Goal: Book appointment/travel/reservation

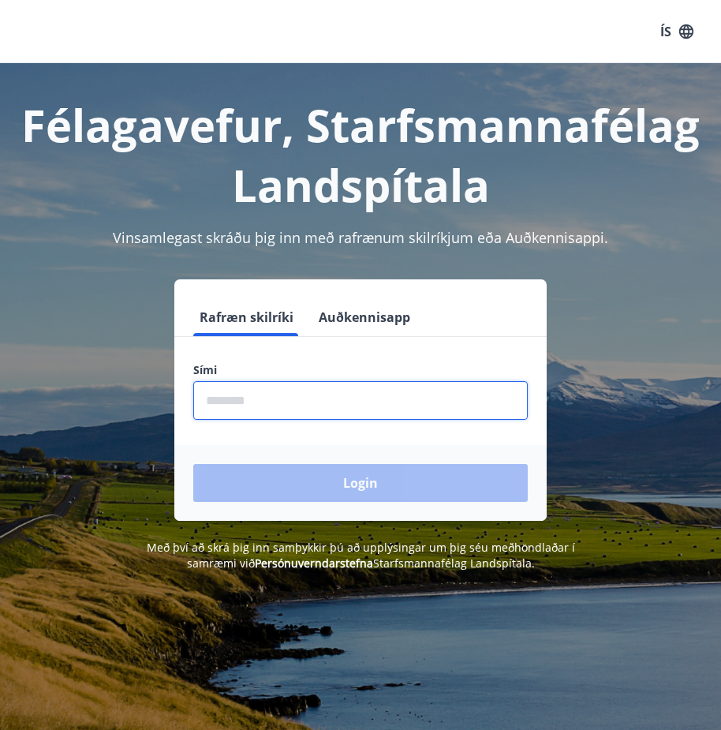
click at [296, 393] on input "phone" at bounding box center [360, 400] width 335 height 39
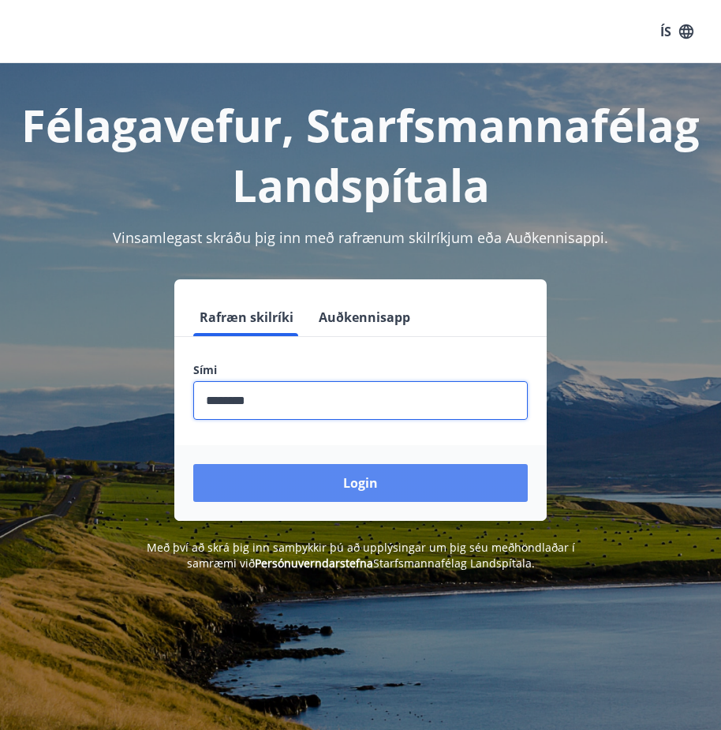
type input "********"
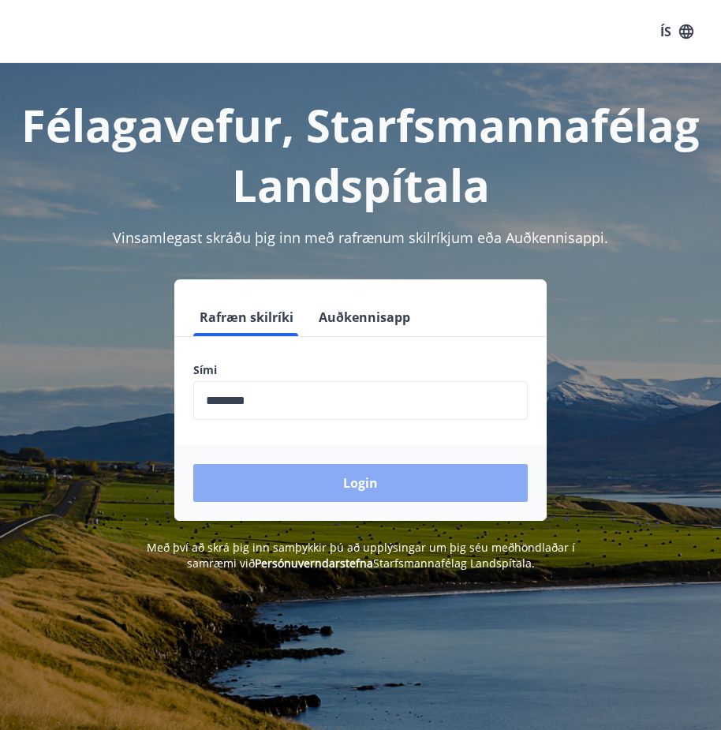
click at [463, 472] on button "Login" at bounding box center [360, 483] width 335 height 38
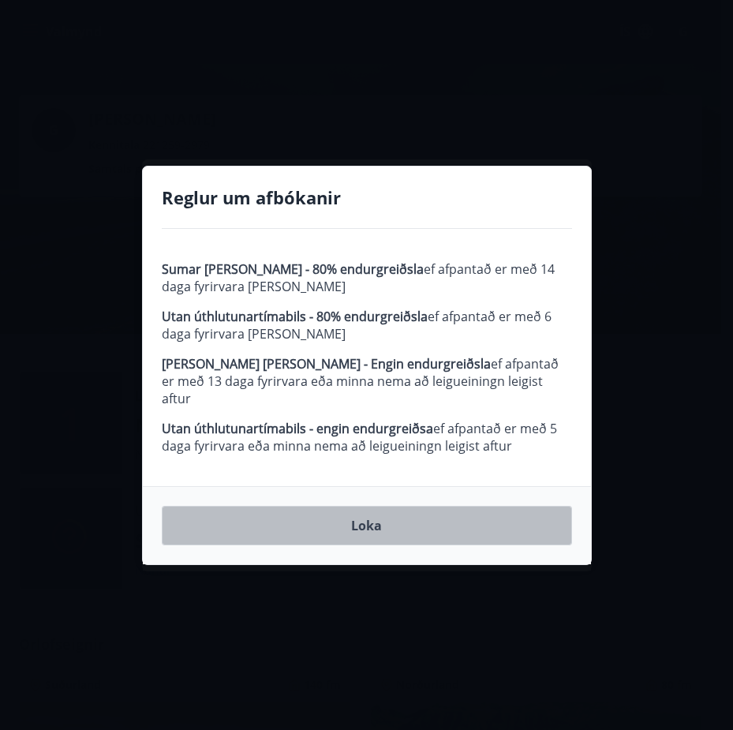
click at [360, 514] on button "Loka" at bounding box center [367, 525] width 410 height 39
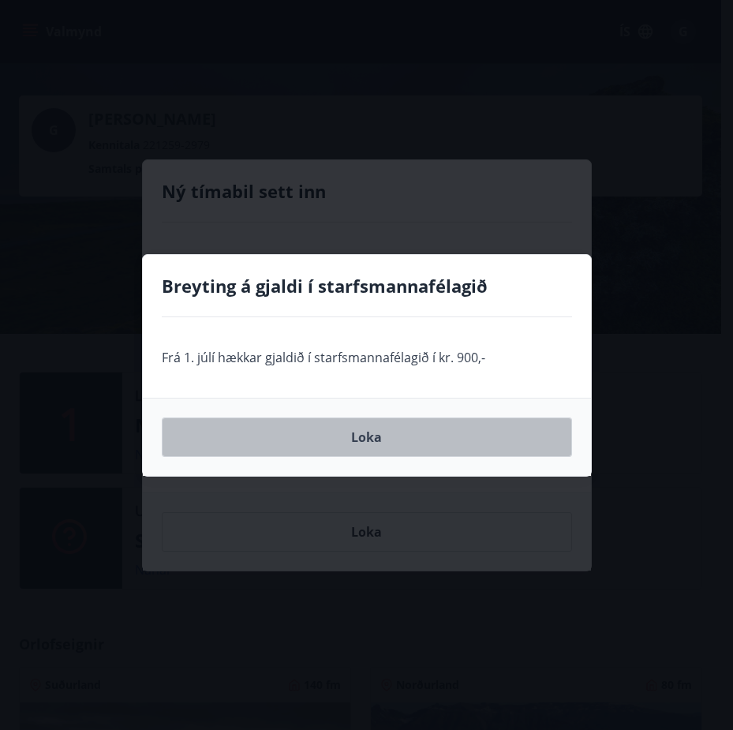
click at [365, 436] on button "Loka" at bounding box center [367, 436] width 410 height 39
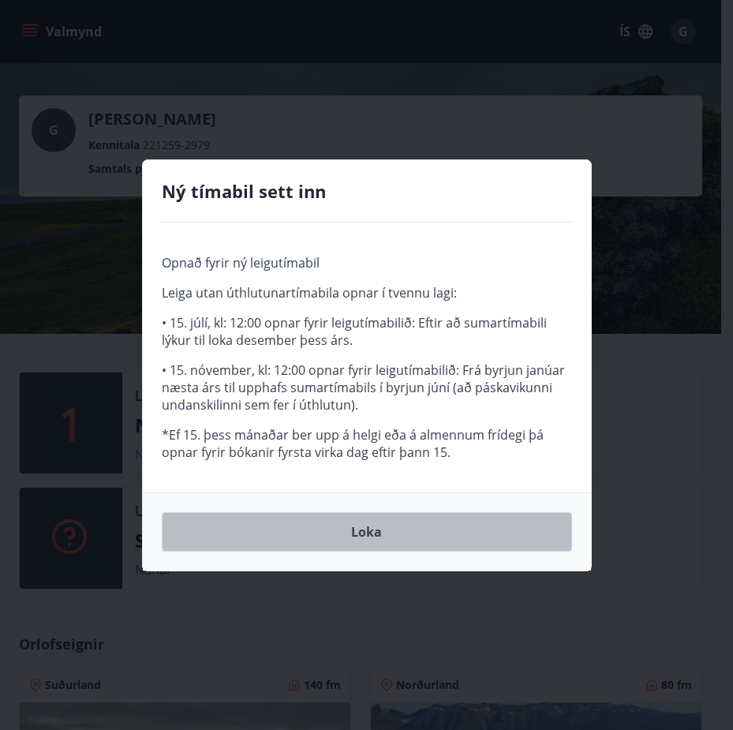
click at [372, 535] on button "Loka" at bounding box center [367, 531] width 410 height 39
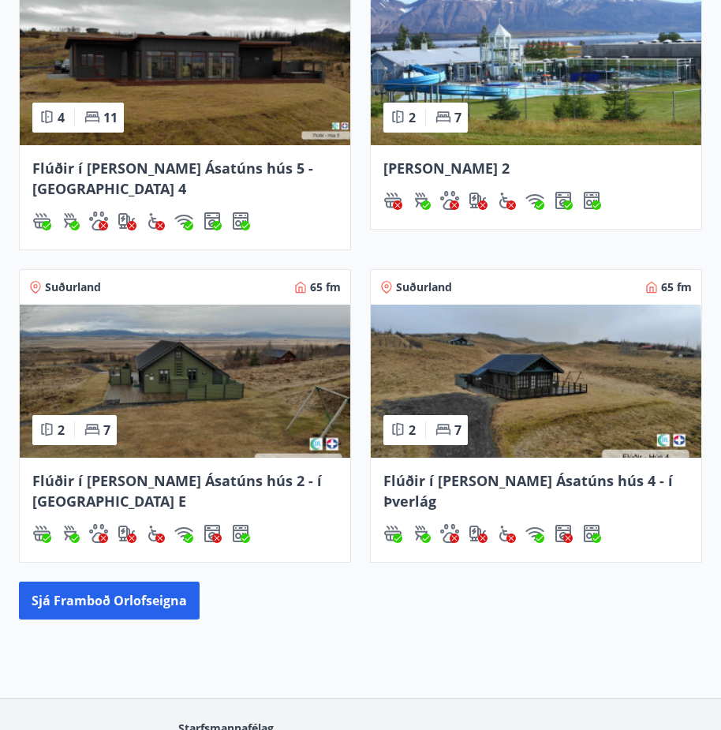
scroll to position [770, 0]
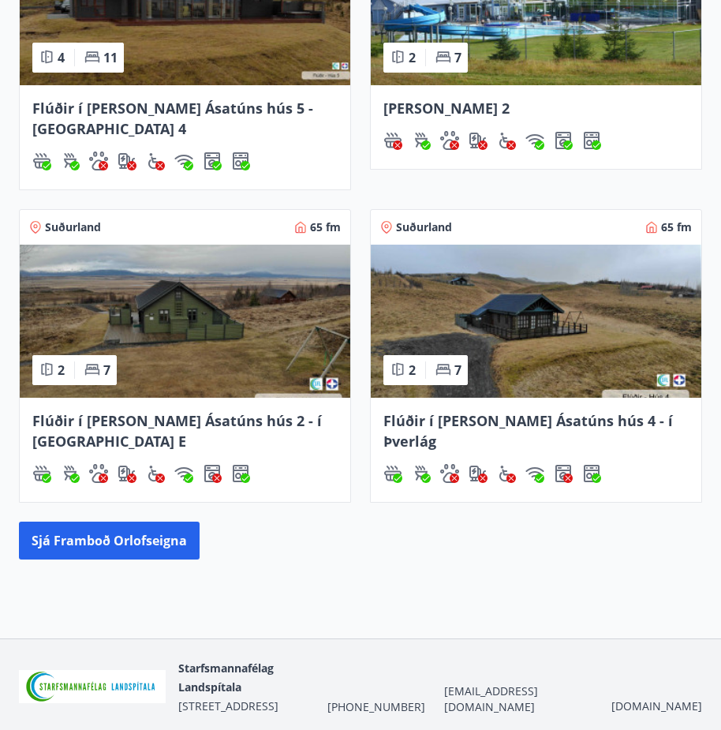
click at [110, 478] on div "Orlofseignir Suðurland 140 fm 4 11 Flúðir í [PERSON_NAME] Ásatúns hús 5 - [GEOG…" at bounding box center [360, 211] width 721 height 696
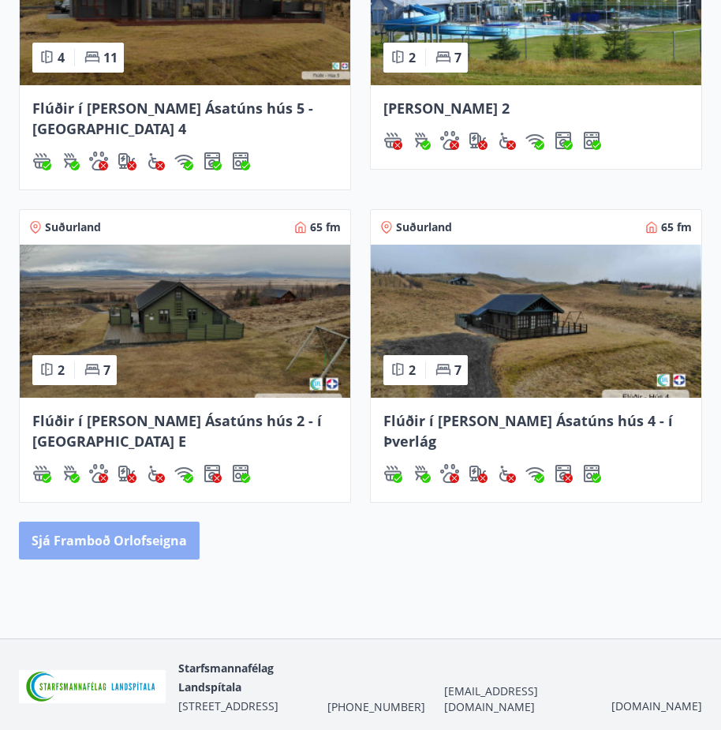
click at [118, 522] on button "Sjá framboð orlofseigna" at bounding box center [109, 541] width 181 height 38
